Goal: Find specific page/section: Find specific page/section

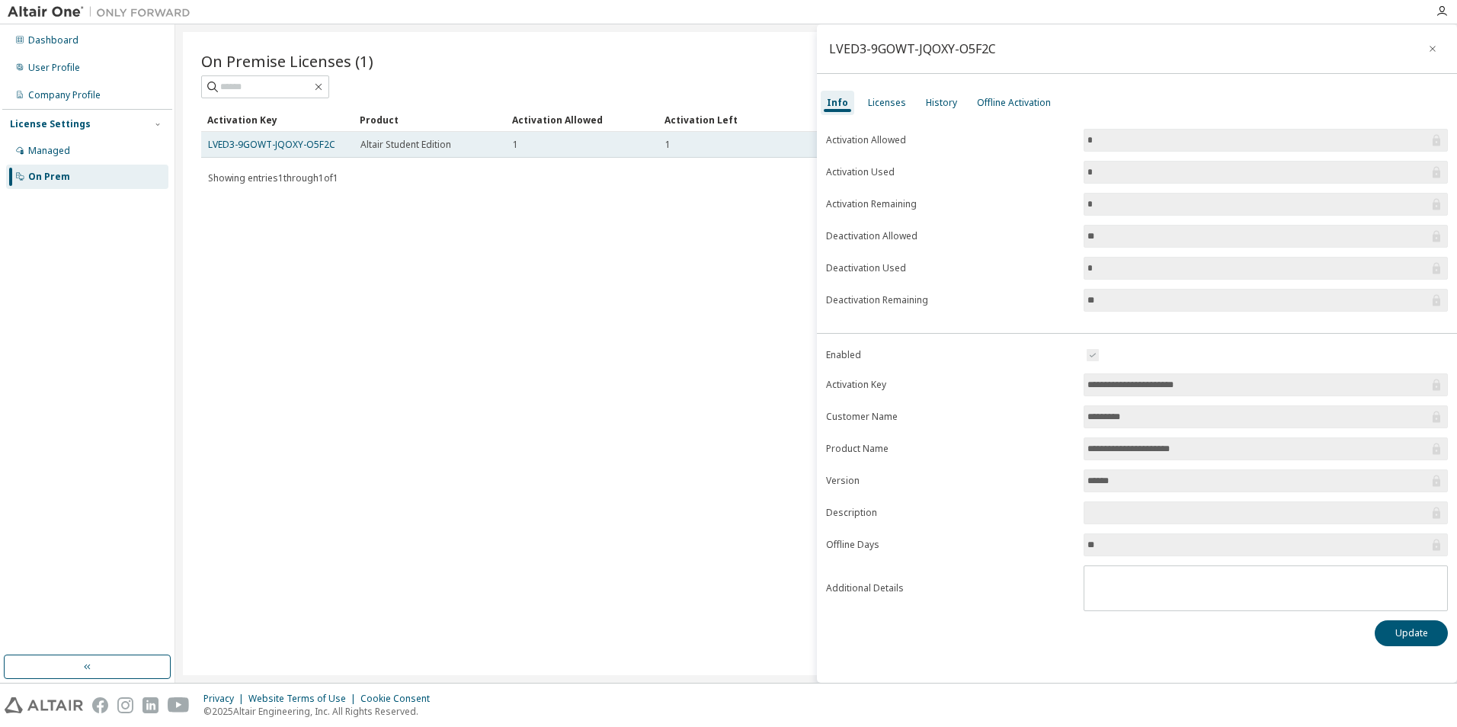
click at [280, 136] on td "LVED3-9GOWT-JQOXY-O5F2C" at bounding box center [277, 145] width 152 height 26
click at [290, 147] on link "LVED3-9GOWT-JQOXY-O5F2C" at bounding box center [271, 144] width 127 height 13
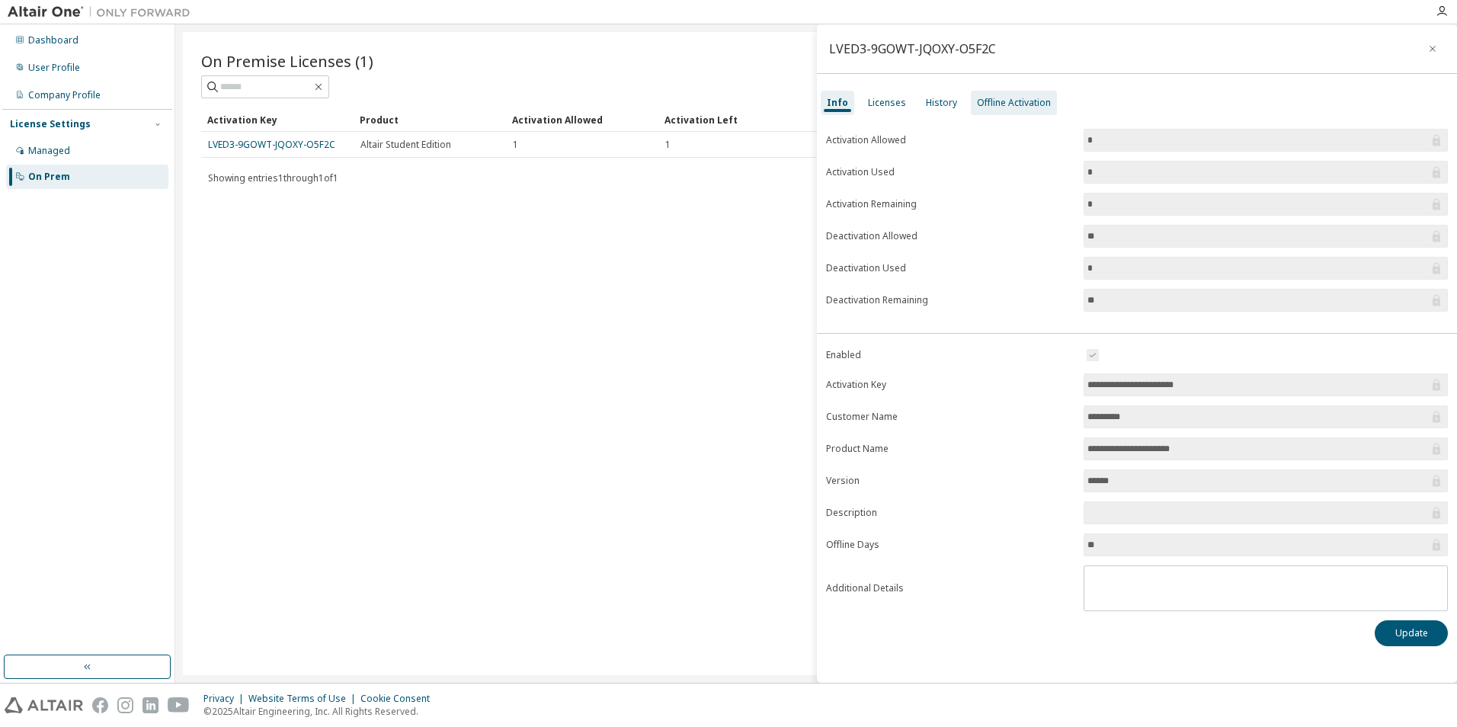
click at [988, 107] on div "Offline Activation" at bounding box center [1014, 103] width 74 height 12
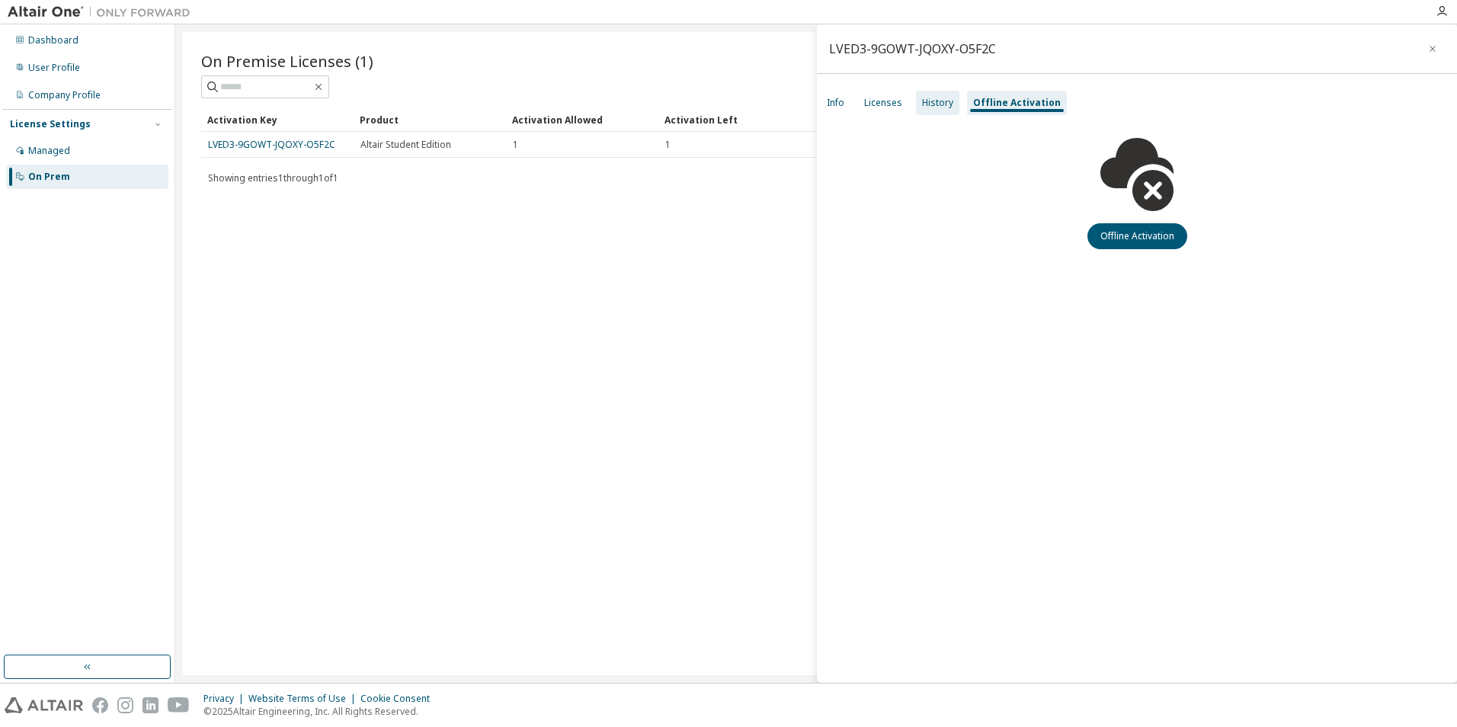
click at [942, 107] on div "History" at bounding box center [937, 103] width 31 height 12
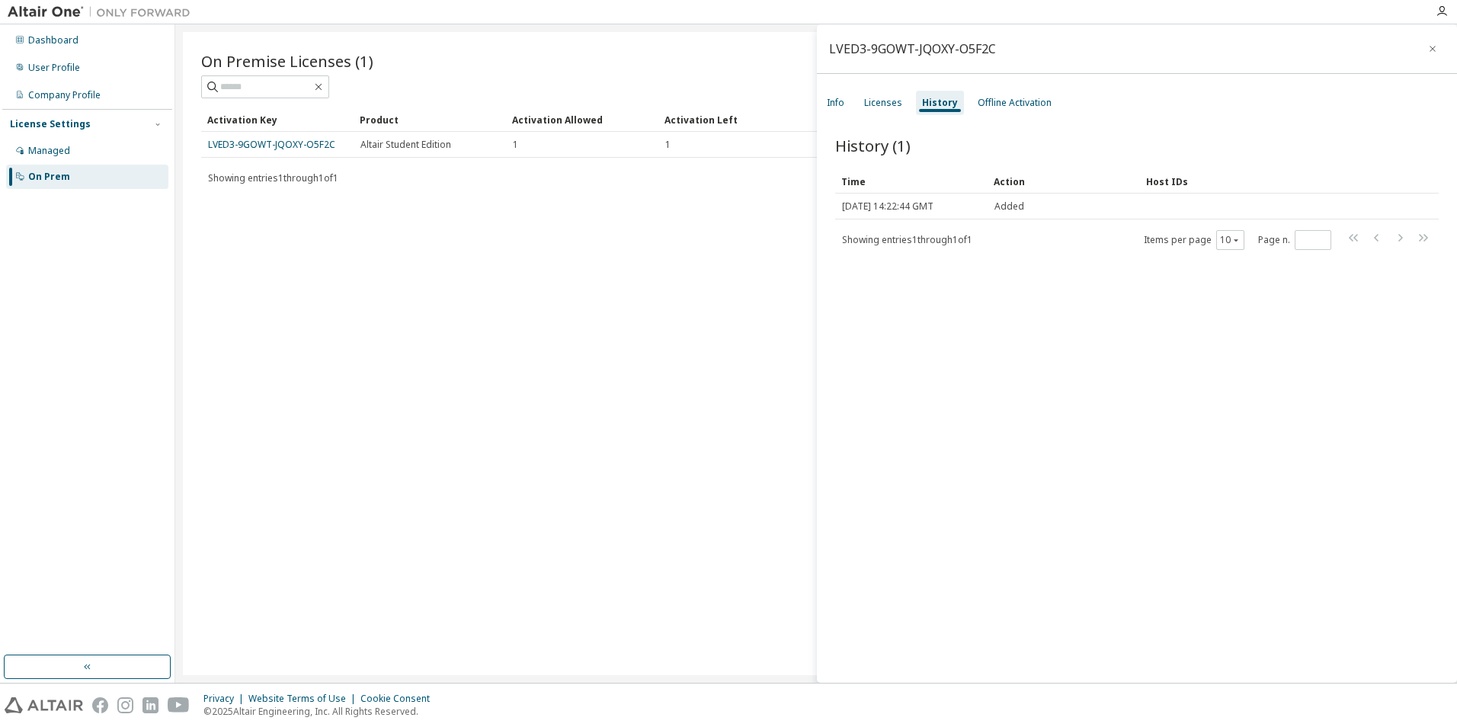
click at [899, 90] on div "Info Licenses History Offline Activation" at bounding box center [1137, 102] width 640 height 27
click at [893, 98] on div "Licenses" at bounding box center [883, 103] width 38 height 12
click at [866, 100] on div "Licenses" at bounding box center [885, 103] width 43 height 12
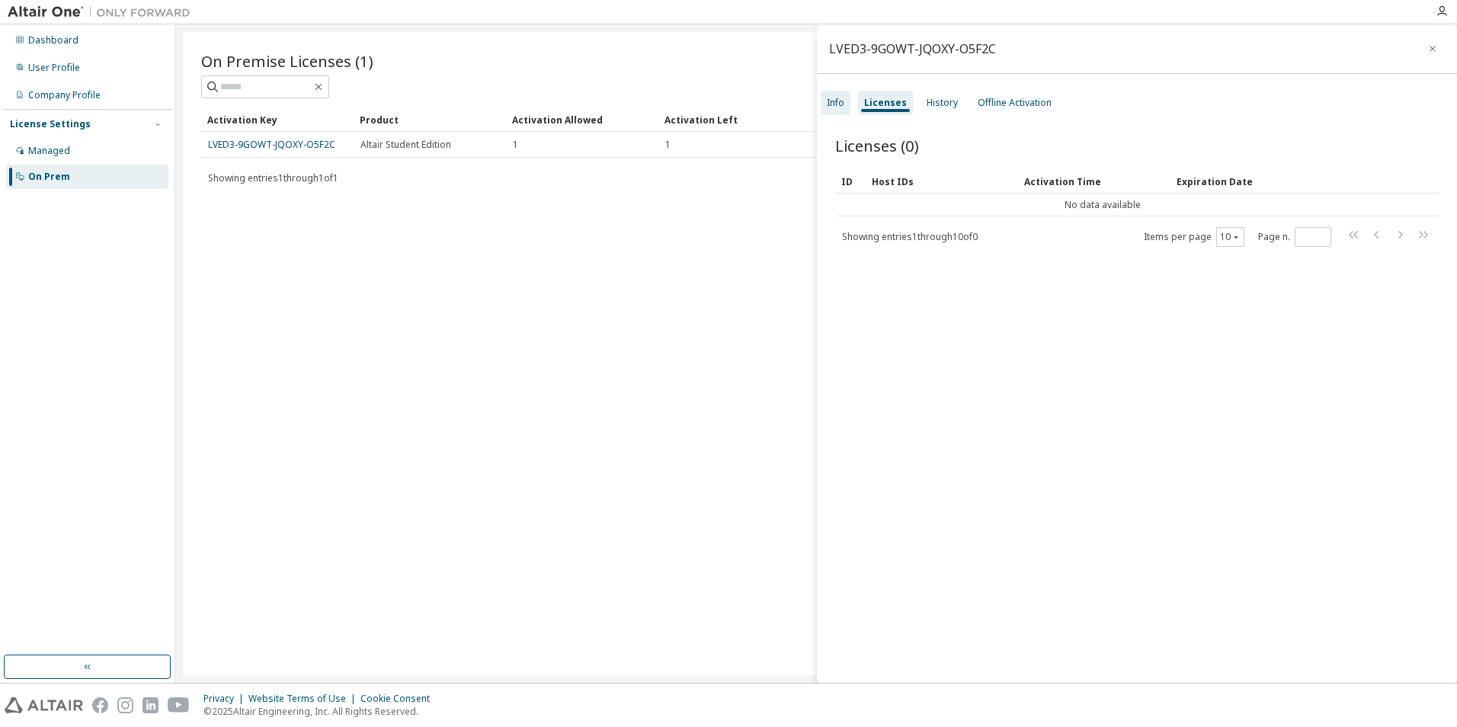
click at [836, 98] on div "Info" at bounding box center [836, 103] width 18 height 12
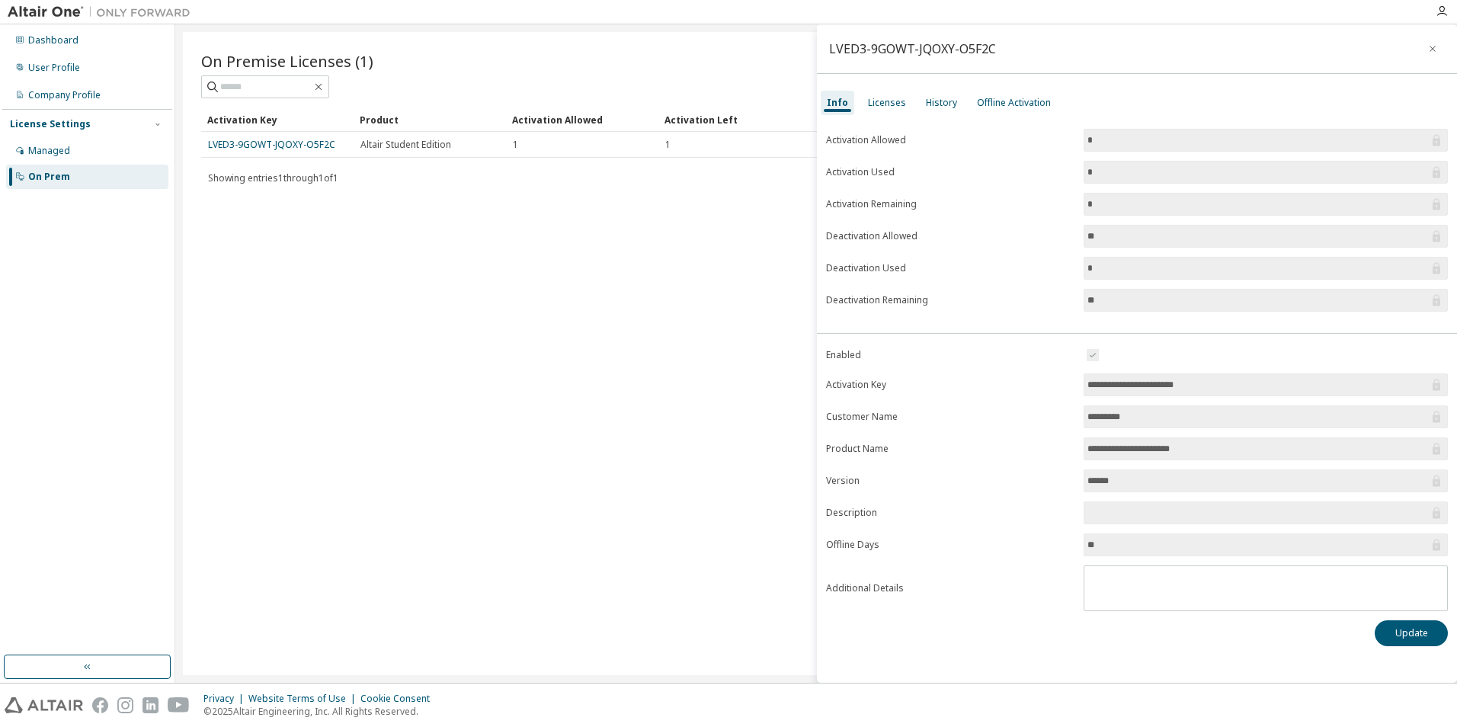
drag, startPoint x: 1223, startPoint y: 390, endPoint x: 1190, endPoint y: 384, distance: 33.3
click at [1190, 384] on input "**********" at bounding box center [1257, 384] width 341 height 15
drag, startPoint x: 1190, startPoint y: 384, endPoint x: 1232, endPoint y: 379, distance: 42.2
click at [1232, 379] on input "**********" at bounding box center [1257, 384] width 341 height 15
drag, startPoint x: 1088, startPoint y: 382, endPoint x: 1258, endPoint y: 382, distance: 169.9
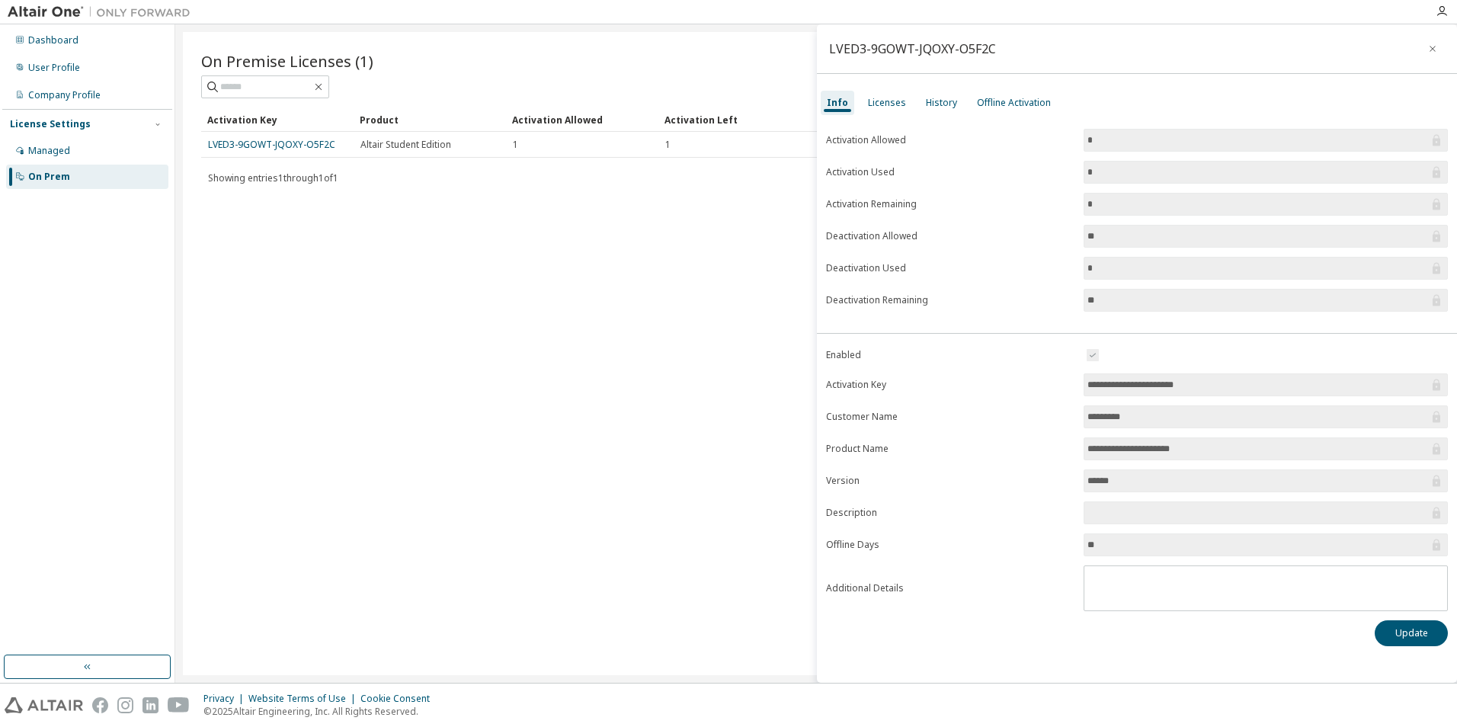
click at [1258, 382] on input "**********" at bounding box center [1257, 384] width 341 height 15
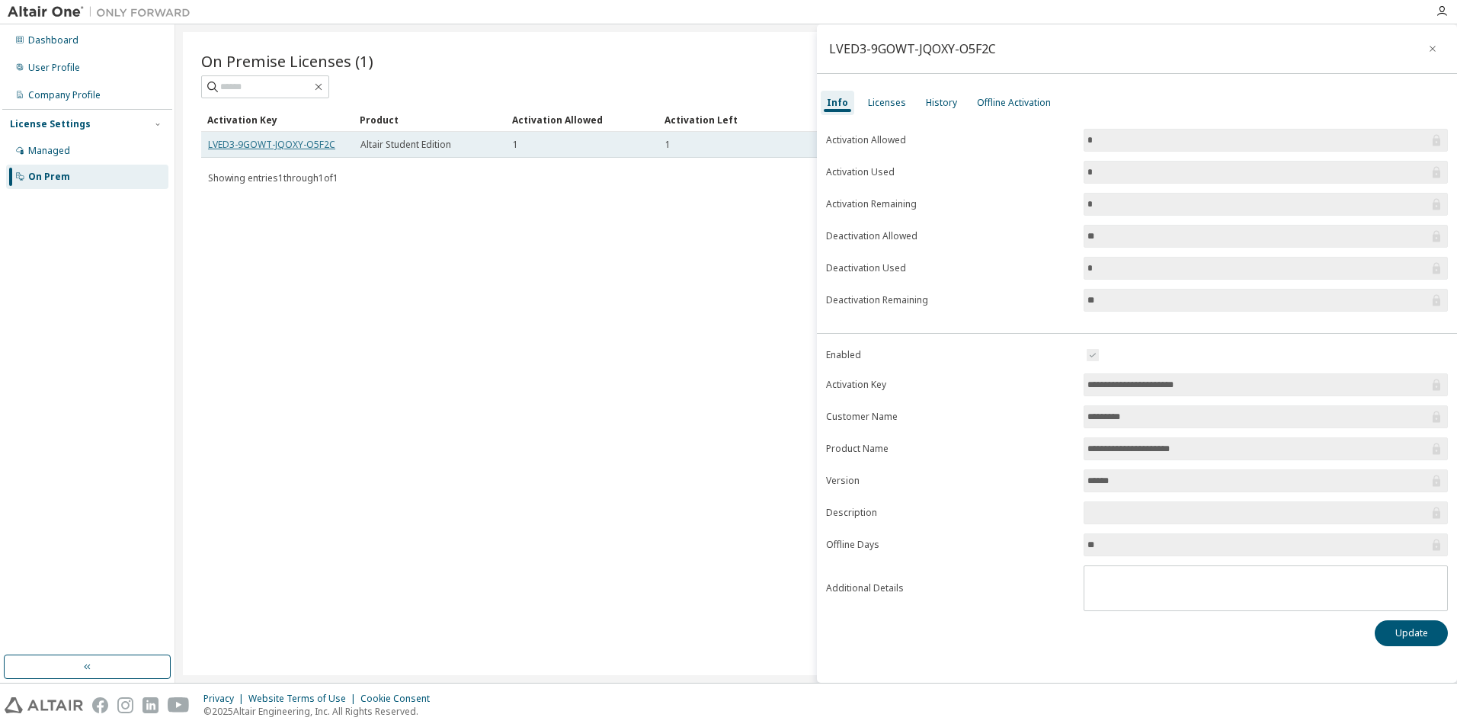
click at [325, 146] on link "LVED3-9GOWT-JQOXY-O5F2C" at bounding box center [271, 144] width 127 height 13
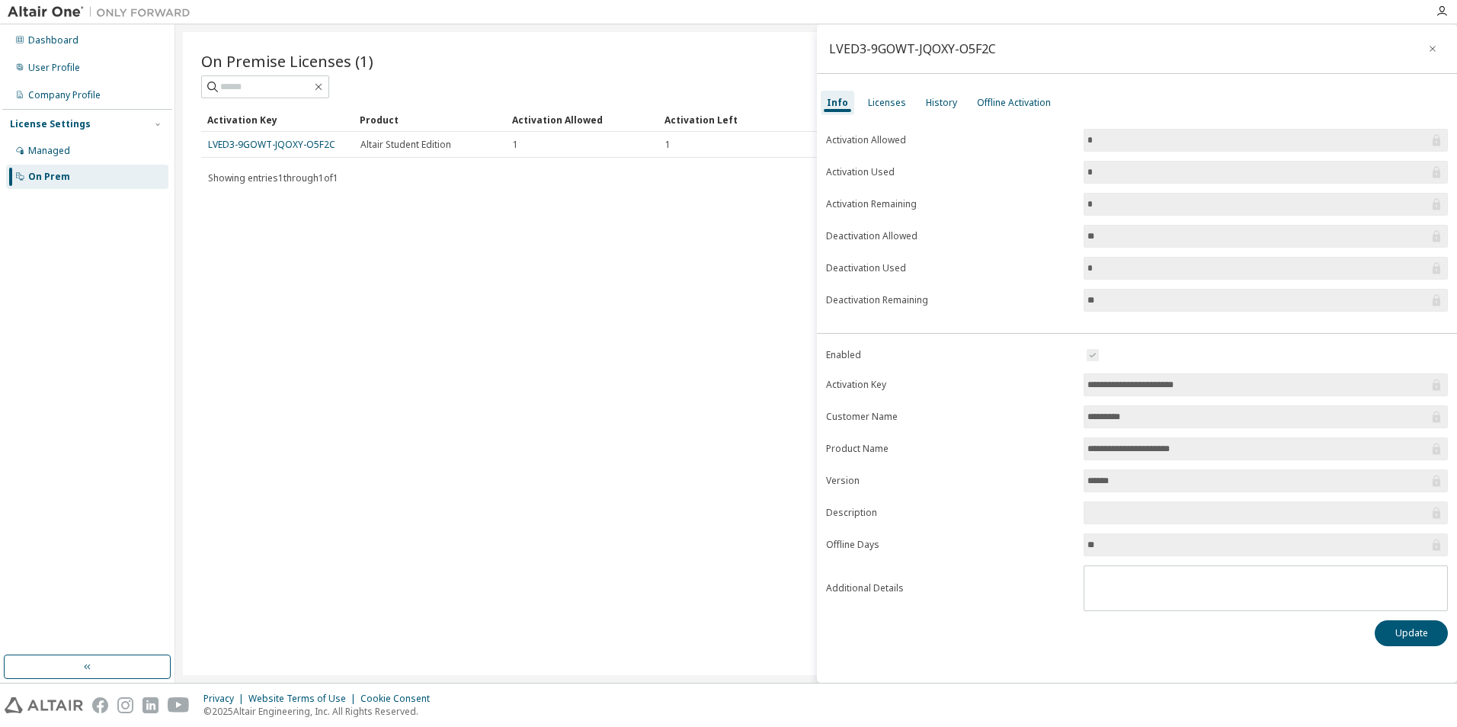
drag, startPoint x: 325, startPoint y: 146, endPoint x: 236, endPoint y: 258, distance: 142.1
click at [229, 286] on div "On Premise Licenses (1) Clear Load Save Save As Field Operator Value Select fil…" at bounding box center [816, 353] width 1266 height 643
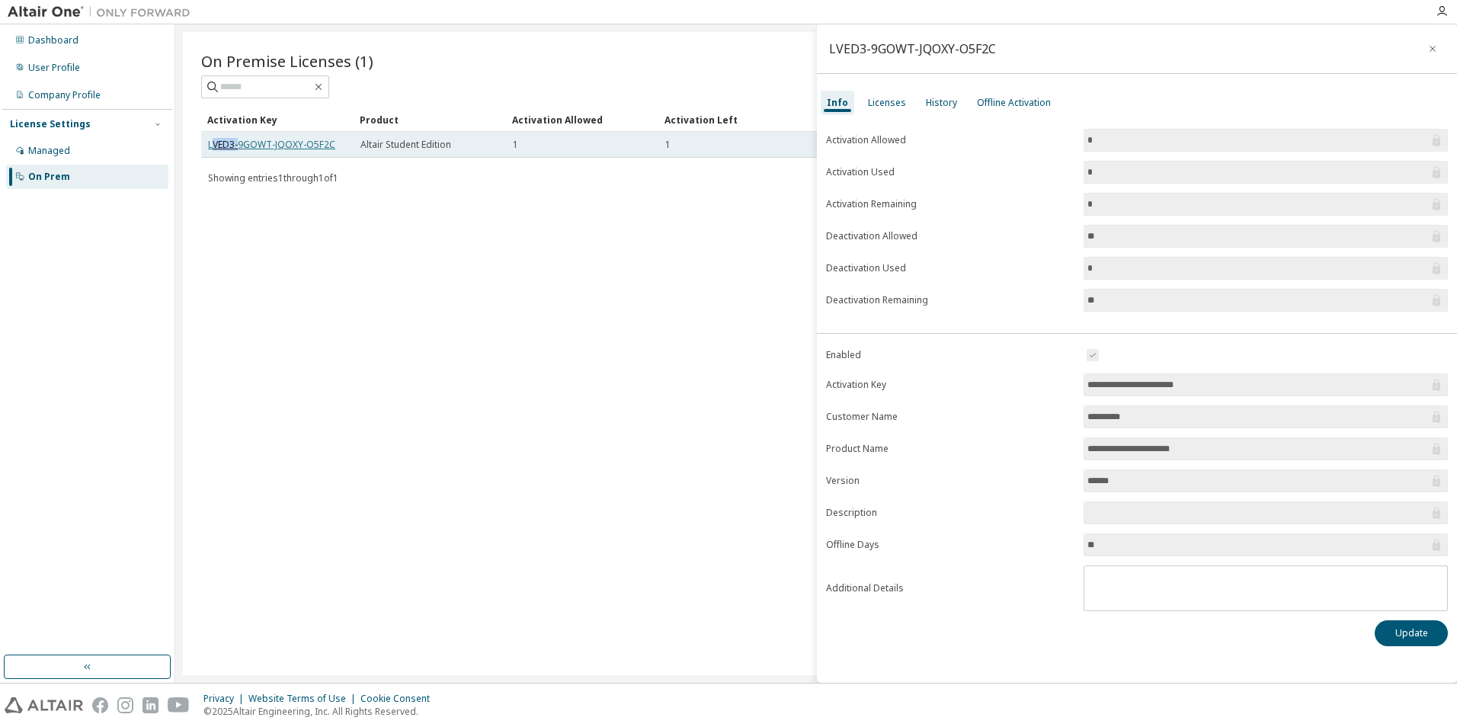
drag, startPoint x: 212, startPoint y: 145, endPoint x: 240, endPoint y: 144, distance: 28.2
click at [240, 144] on link "LVED3-9GOWT-JQOXY-O5F2C" at bounding box center [271, 144] width 127 height 13
drag, startPoint x: 240, startPoint y: 144, endPoint x: 340, endPoint y: 134, distance: 100.3
click at [340, 134] on td "LVED3-9GOWT-JQOXY-O5F2C" at bounding box center [277, 145] width 152 height 26
copy link "LVED3-9GOWT-JQOXY-O5F2C"
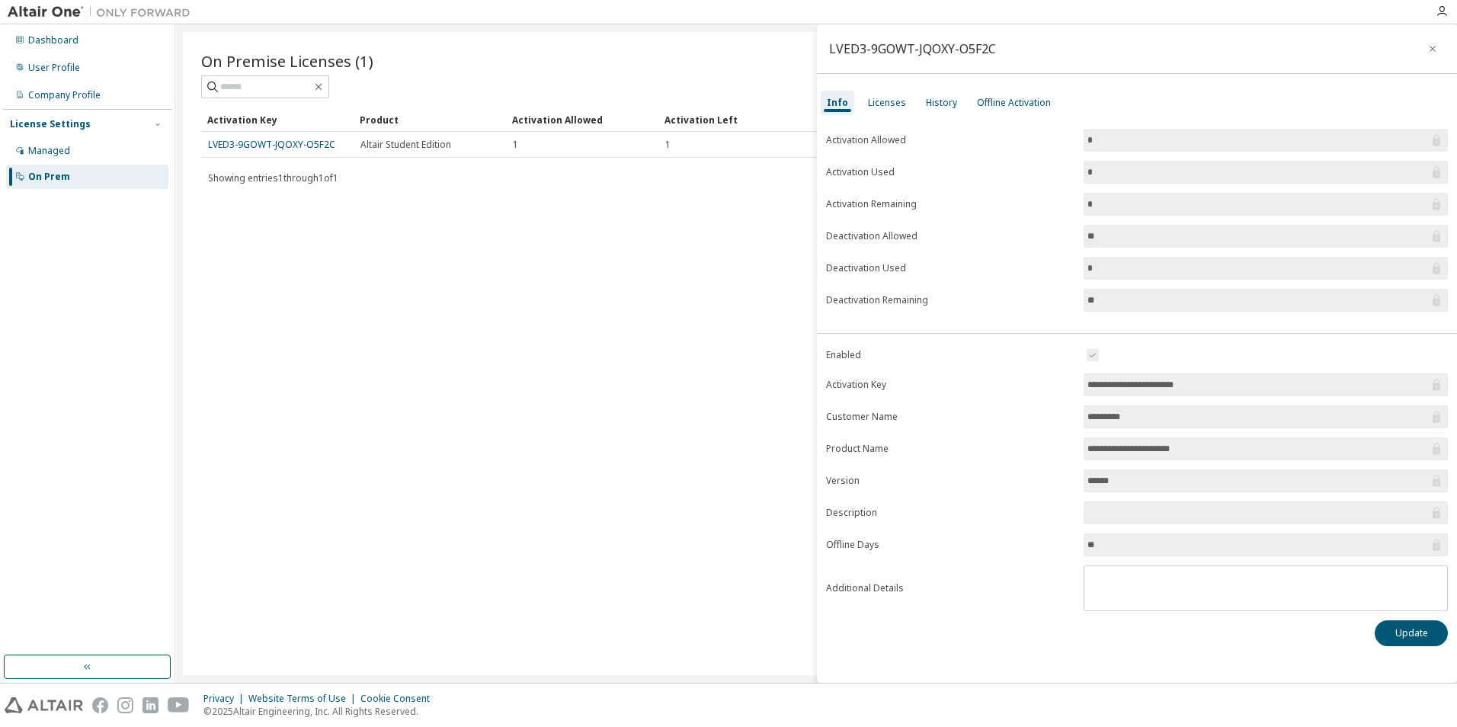
click at [345, 290] on div "On Premise Licenses (1) Clear Load Save Save As Field Operator Value Select fil…" at bounding box center [816, 353] width 1266 height 643
click at [883, 107] on div "Licenses" at bounding box center [887, 103] width 38 height 12
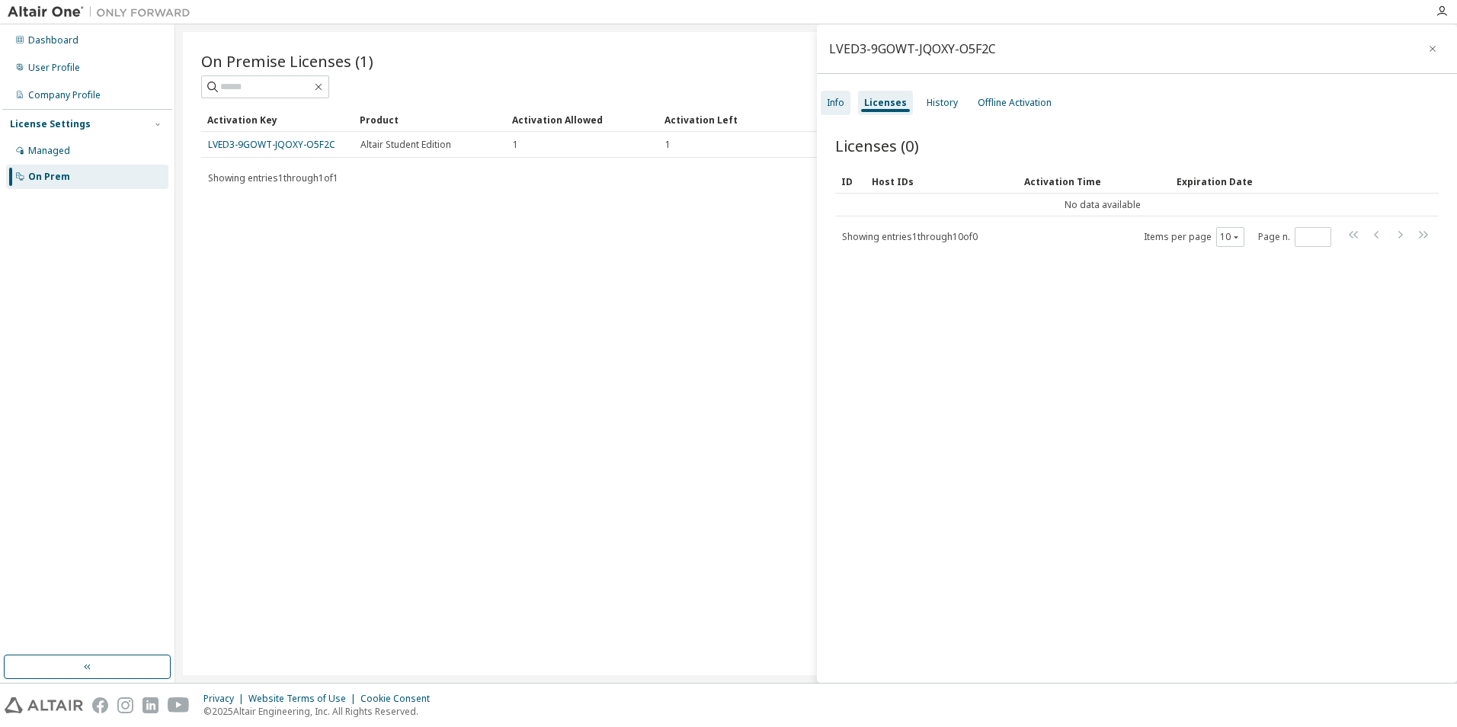
click at [835, 101] on div "Info" at bounding box center [836, 103] width 18 height 12
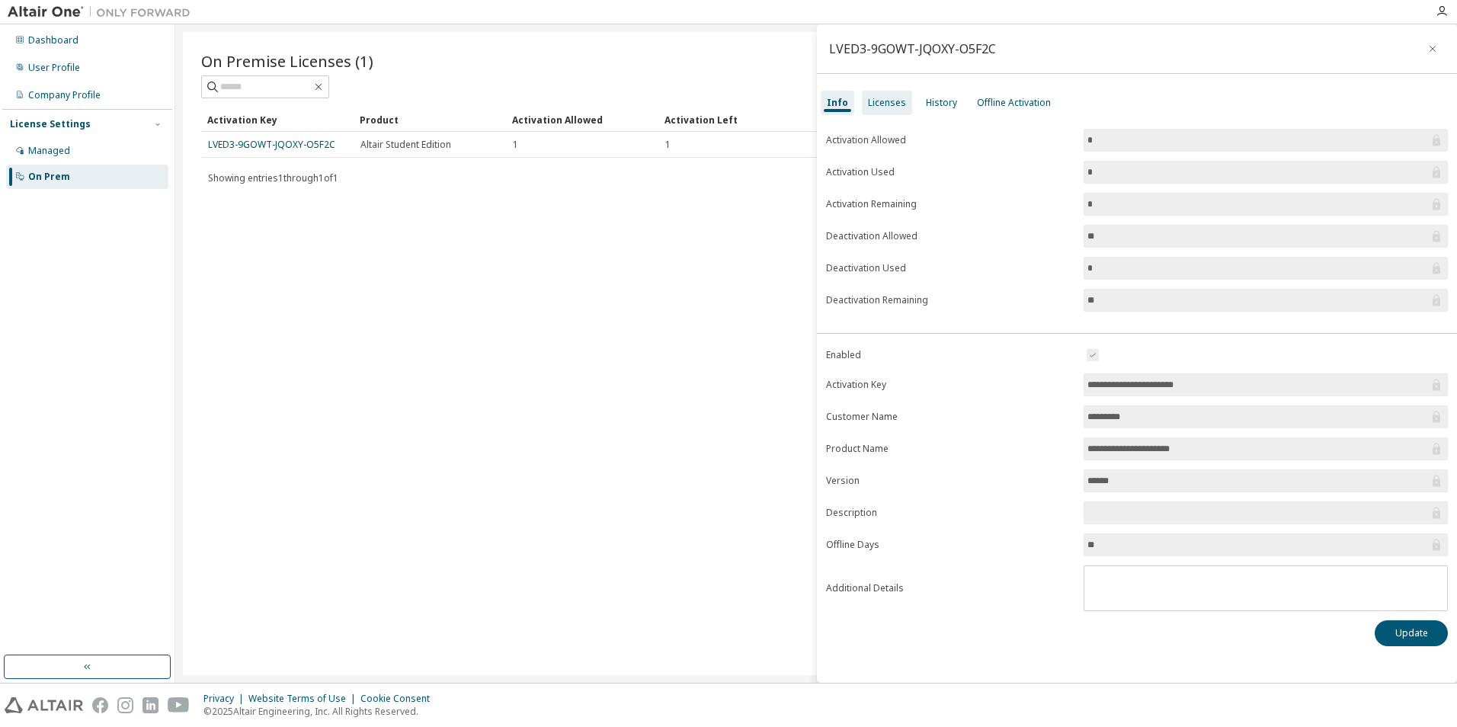
click at [876, 101] on div "Licenses" at bounding box center [887, 103] width 38 height 12
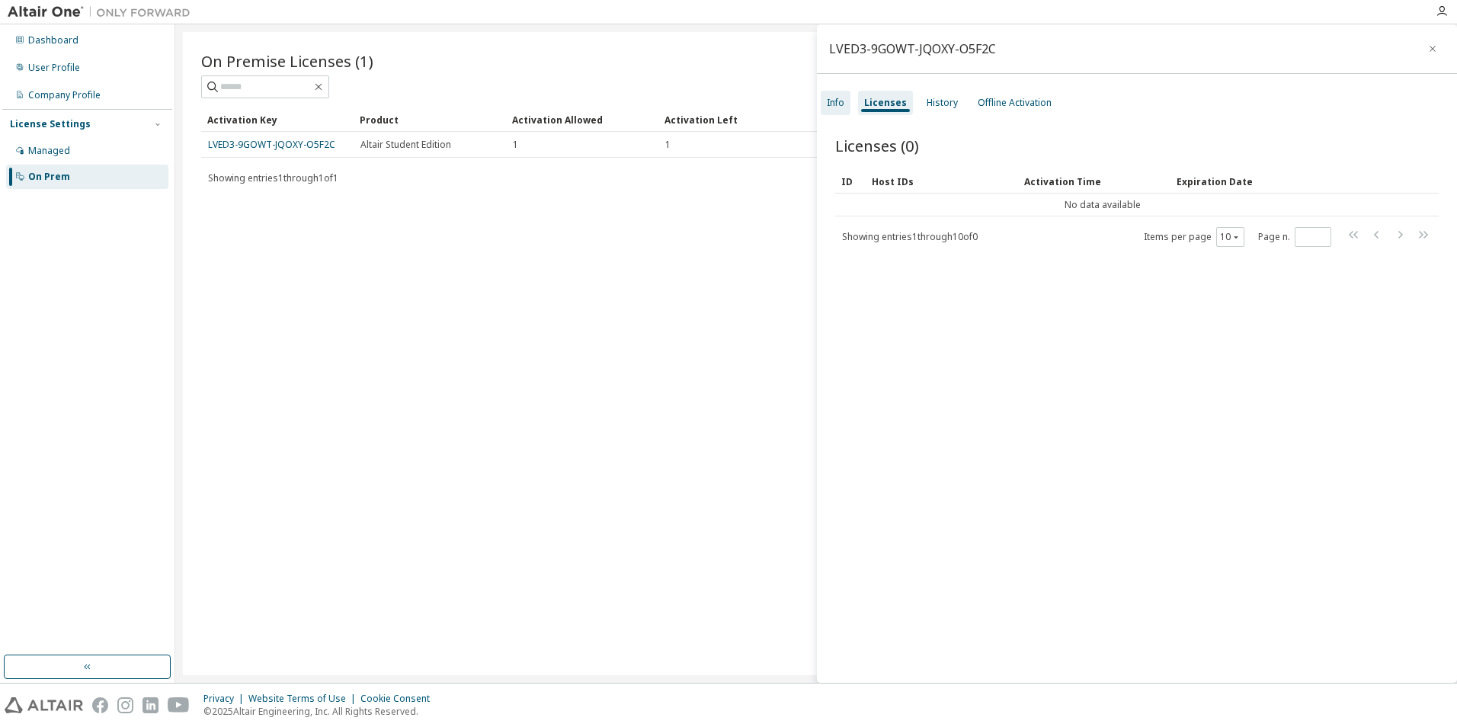
click at [842, 110] on div "Info" at bounding box center [836, 103] width 30 height 24
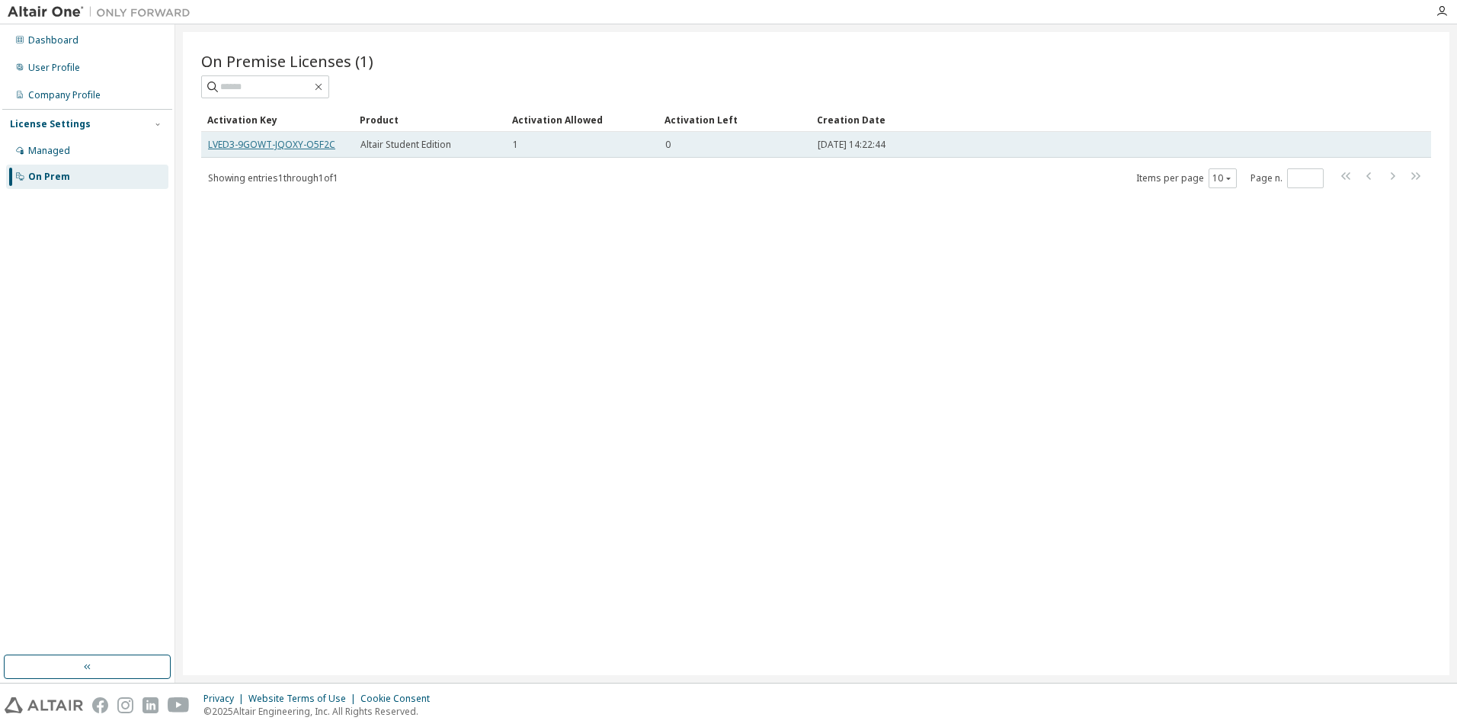
click at [280, 149] on link "LVED3-9GOWT-JQOXY-O5F2C" at bounding box center [271, 144] width 127 height 13
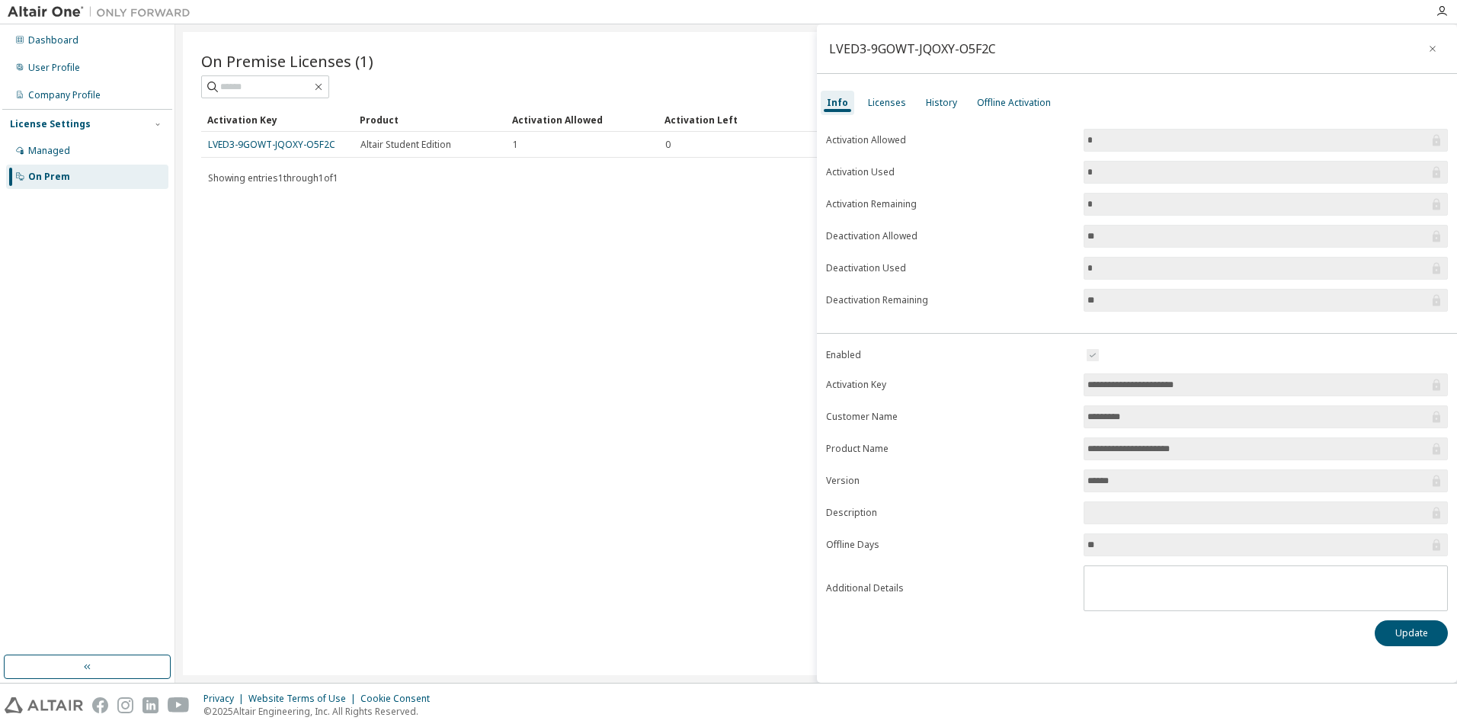
click at [1096, 171] on input "*" at bounding box center [1257, 172] width 341 height 15
drag, startPoint x: 1102, startPoint y: 168, endPoint x: 1067, endPoint y: 179, distance: 35.9
click at [1067, 179] on form "Activation Allowed * Activation Used * Activation Remaining * Deactivation Allo…" at bounding box center [1137, 220] width 622 height 183
drag, startPoint x: 1067, startPoint y: 179, endPoint x: 1098, endPoint y: 178, distance: 30.5
click at [1098, 178] on input "*" at bounding box center [1257, 172] width 341 height 15
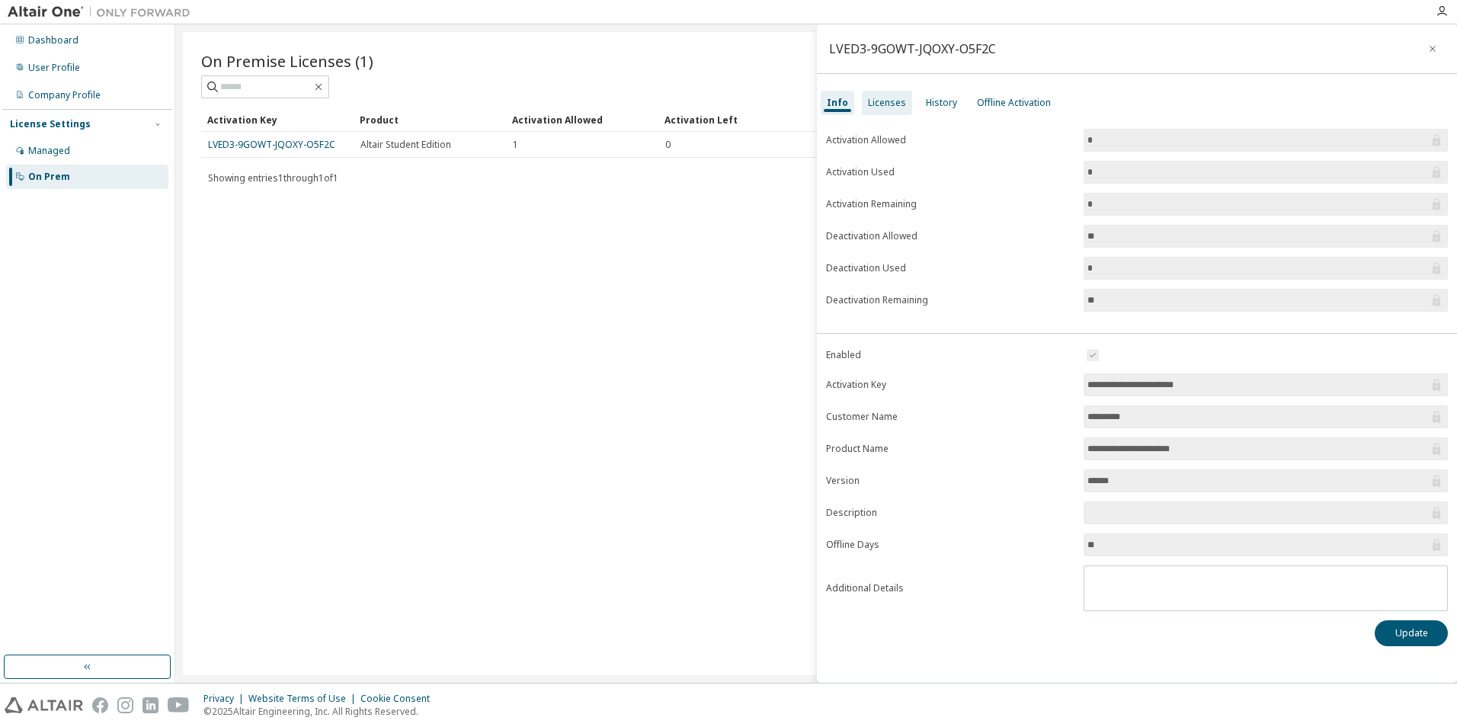
click at [895, 106] on div "Licenses" at bounding box center [887, 103] width 38 height 12
